Goal: Check status

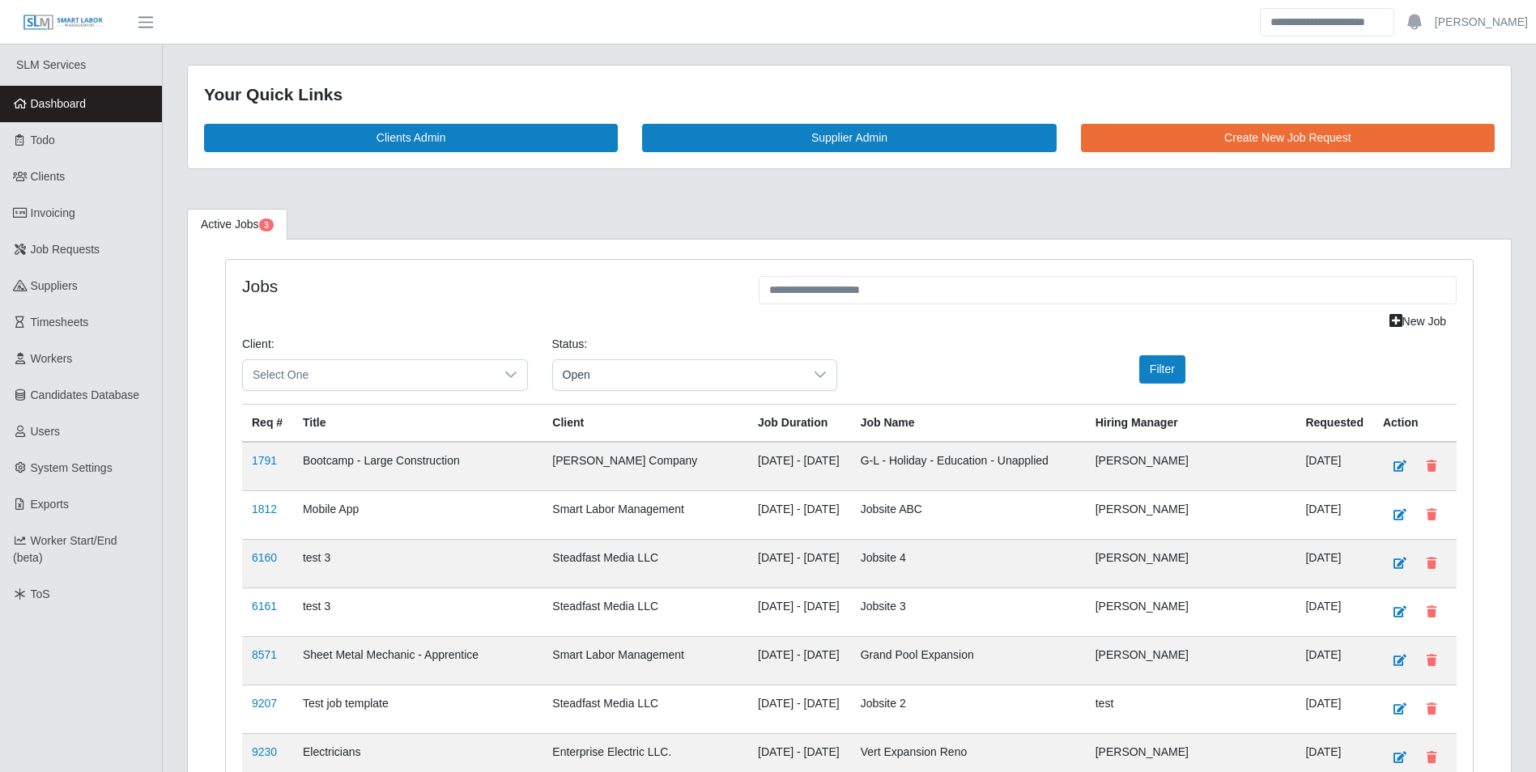
click at [71, 101] on span "Dashboard" at bounding box center [59, 103] width 56 height 13
click at [748, 456] on td "[DATE] - [DATE]" at bounding box center [799, 466] width 103 height 49
click at [96, 103] on link "Dashboard" at bounding box center [81, 104] width 162 height 36
